Goal: Transaction & Acquisition: Purchase product/service

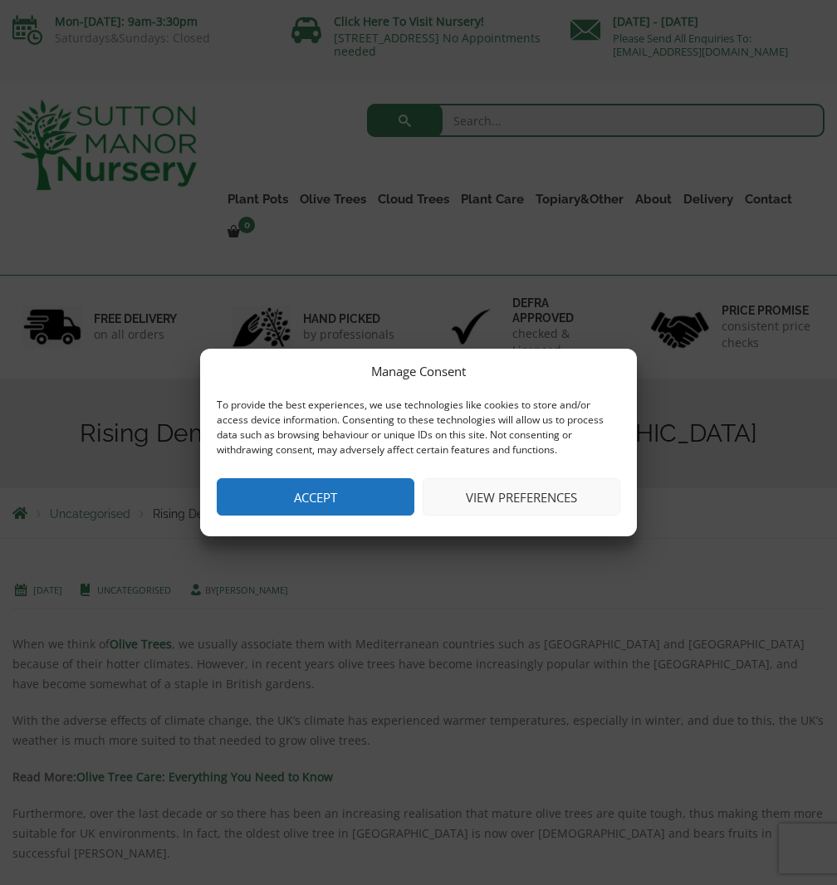
click at [342, 510] on button "Accept" at bounding box center [316, 496] width 198 height 37
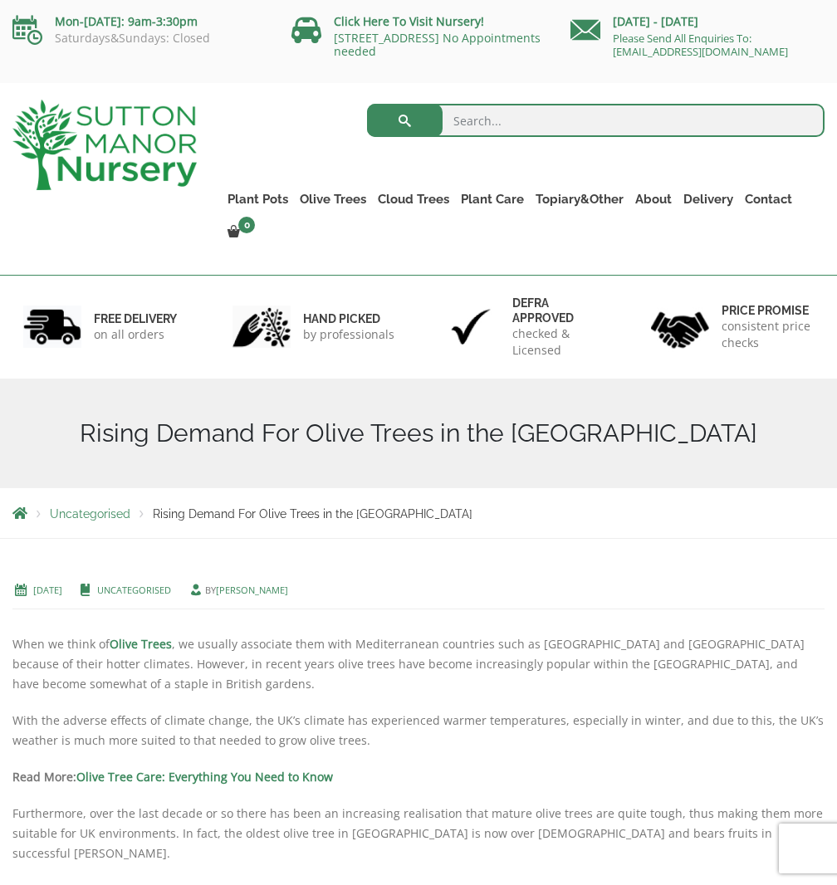
scroll to position [711, 0]
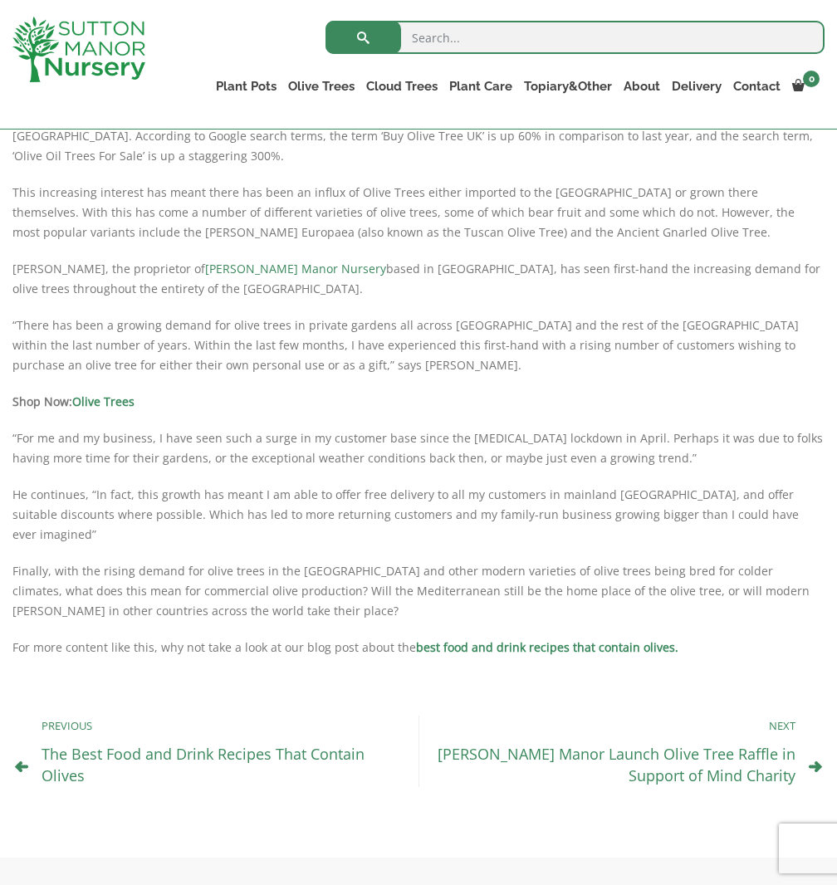
click at [96, 394] on link "Olive Trees" at bounding box center [103, 402] width 62 height 16
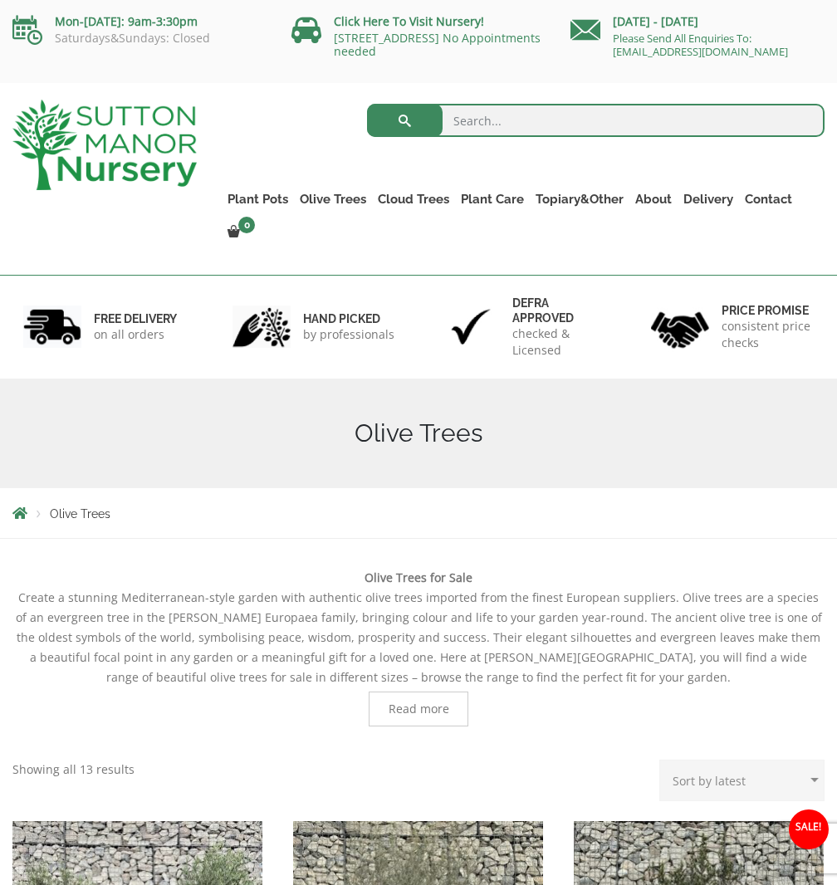
click at [416, 704] on span "Read more" at bounding box center [419, 709] width 61 height 12
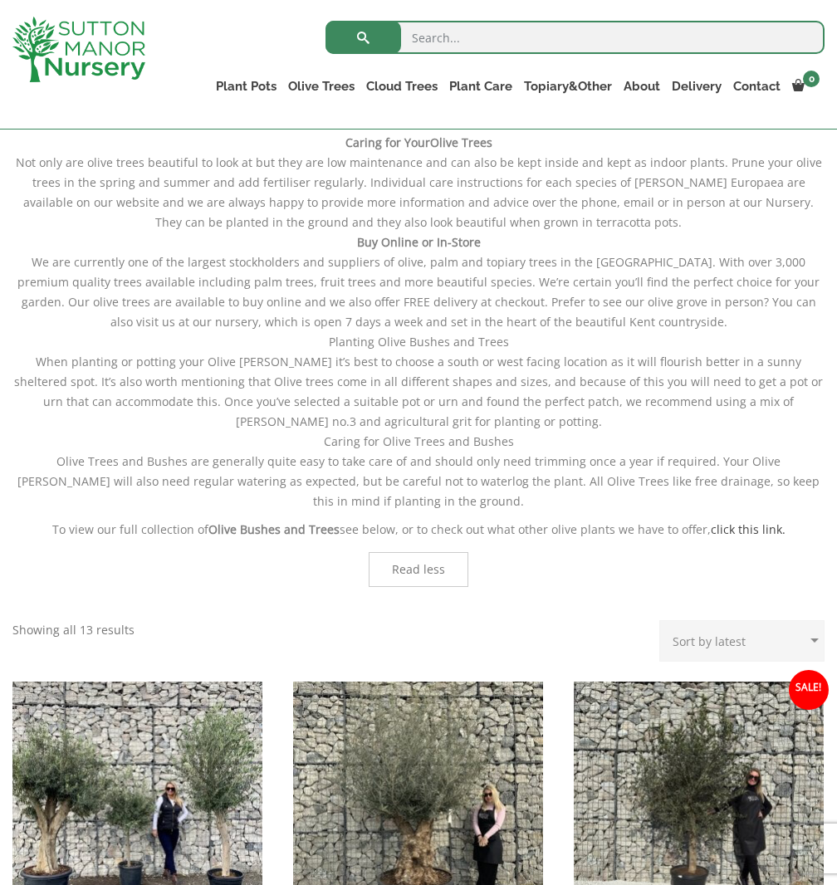
scroll to position [1485, 0]
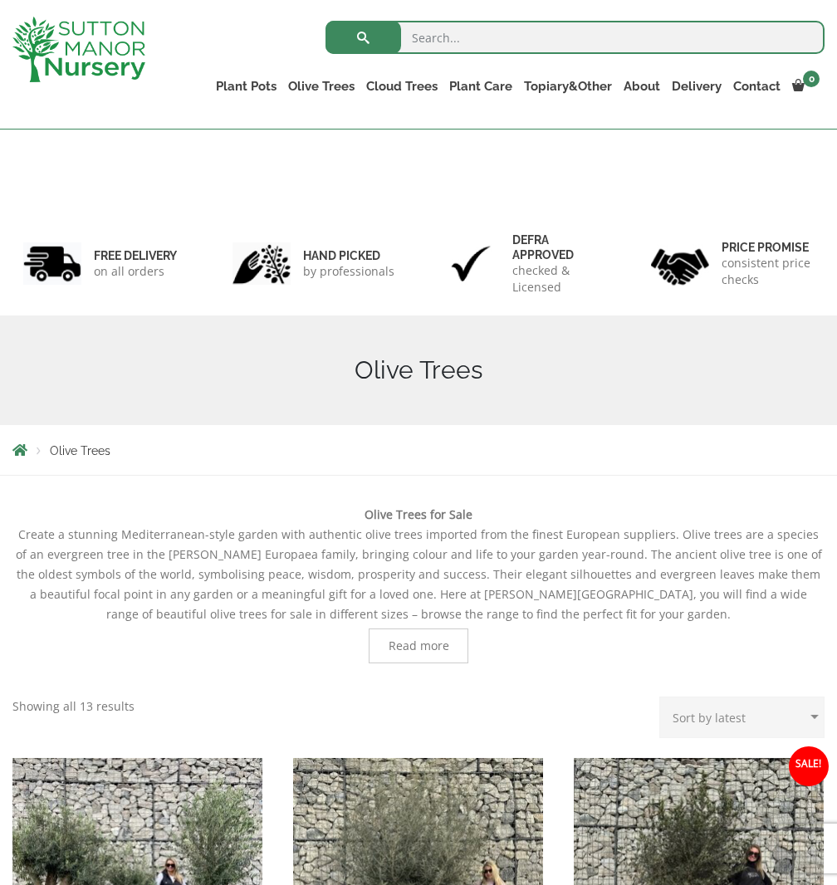
scroll to position [711, 0]
